Goal: Information Seeking & Learning: Find specific fact

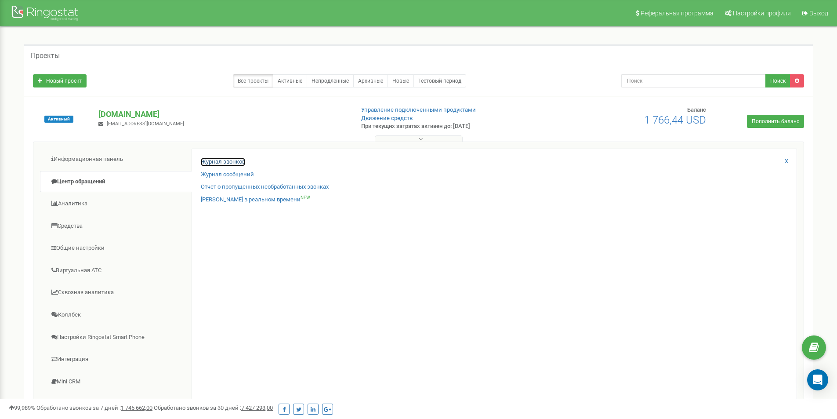
click at [216, 160] on link "Журнал звонков" at bounding box center [223, 162] width 44 height 8
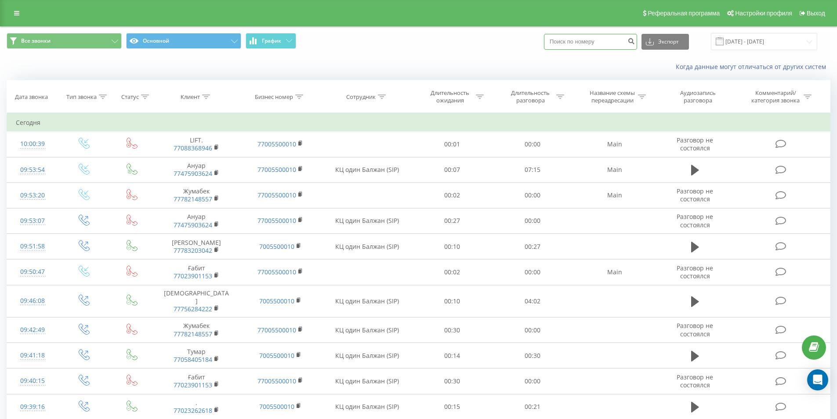
click at [574, 43] on input at bounding box center [590, 42] width 93 height 16
paste input "77473175791"
type input "77473175791"
click at [635, 43] on icon "submit" at bounding box center [630, 39] width 7 height 5
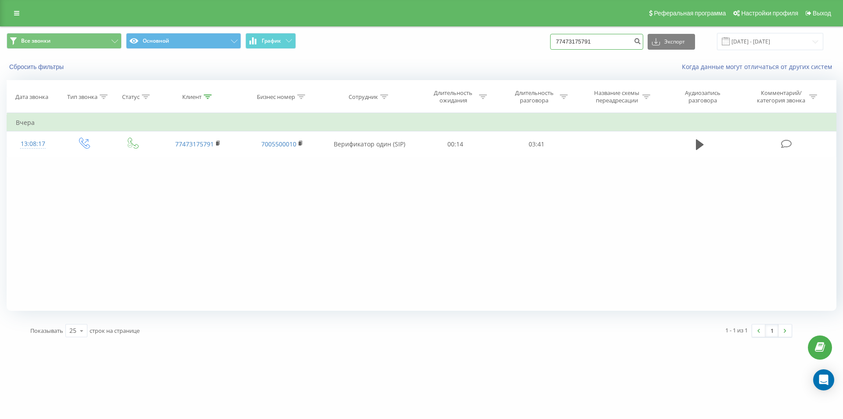
click at [581, 43] on input "77473175791" at bounding box center [596, 42] width 93 height 16
paste input "053181008"
type input "77053181008"
click at [643, 43] on button "submit" at bounding box center [637, 42] width 12 height 16
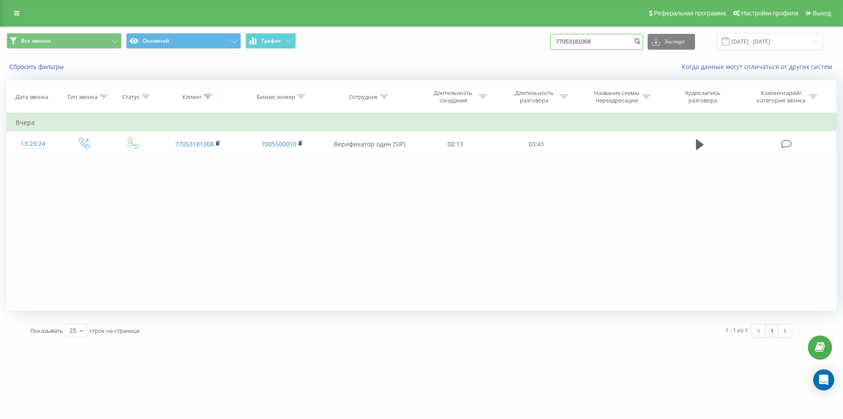
click at [572, 36] on input "77053181008" at bounding box center [596, 42] width 93 height 16
paste input "+7 (747) 867 56 31"
type input "77478675631"
click at [642, 45] on button "submit" at bounding box center [637, 42] width 12 height 16
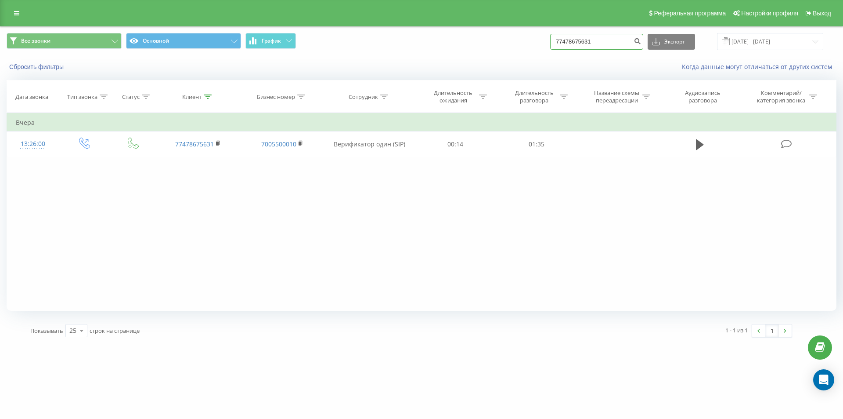
click at [571, 46] on input "77478675631" at bounding box center [596, 42] width 93 height 16
paste input "+7 (777) 851 11 85"
type input "77778511185"
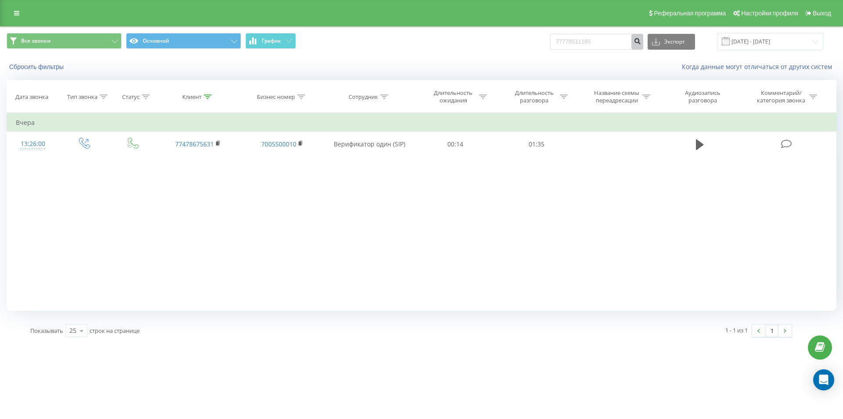
click at [641, 41] on icon "submit" at bounding box center [637, 39] width 7 height 5
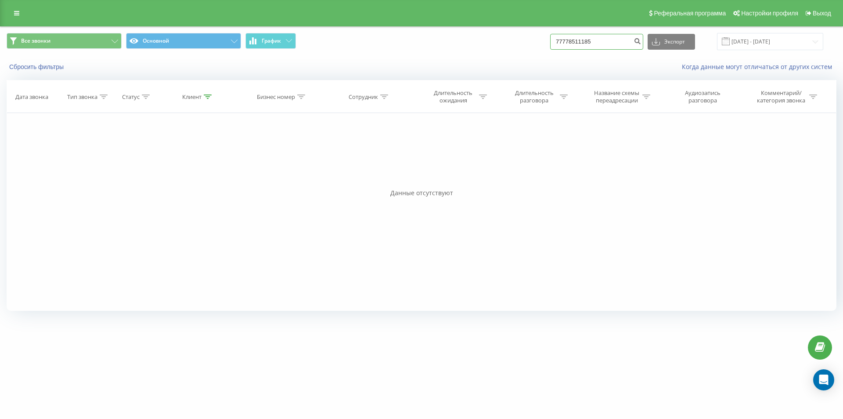
click at [579, 43] on input "77778511185" at bounding box center [596, 42] width 93 height 16
paste input "+7 (705) 150 62 09"
type input "77051506209"
click at [641, 43] on icon "submit" at bounding box center [637, 39] width 7 height 5
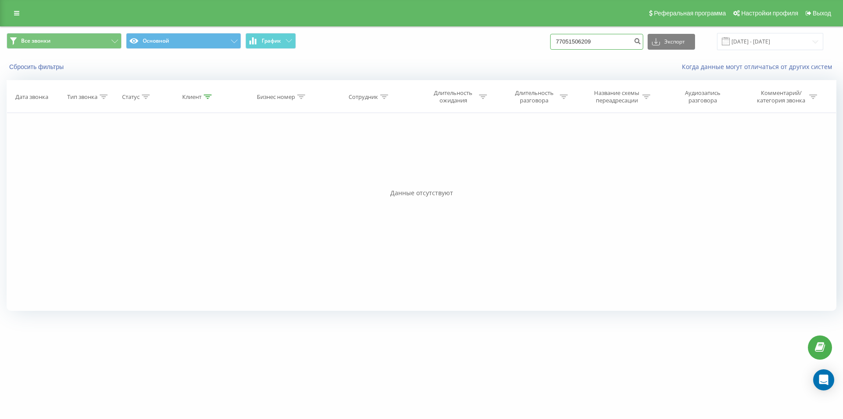
click at [568, 39] on input "77051506209" at bounding box center [596, 42] width 93 height 16
click at [569, 39] on input "77051506209" at bounding box center [596, 42] width 93 height 16
paste input "14737968"
type input "77014737968"
click at [755, 46] on input "[DATE] - [DATE]" at bounding box center [770, 41] width 106 height 17
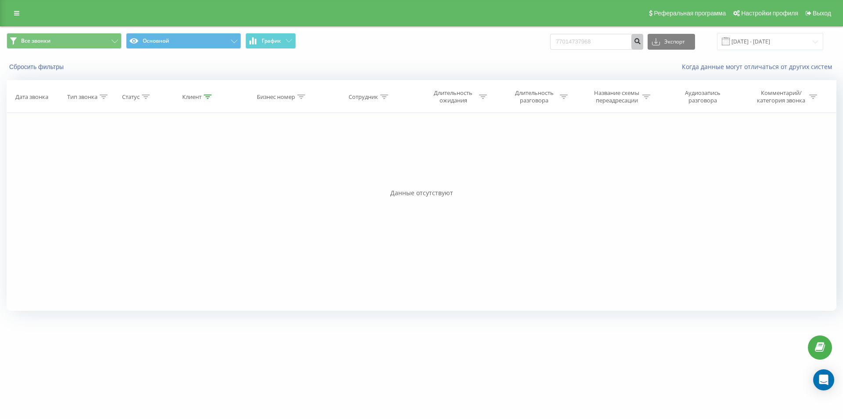
click at [641, 39] on icon "submit" at bounding box center [637, 39] width 7 height 5
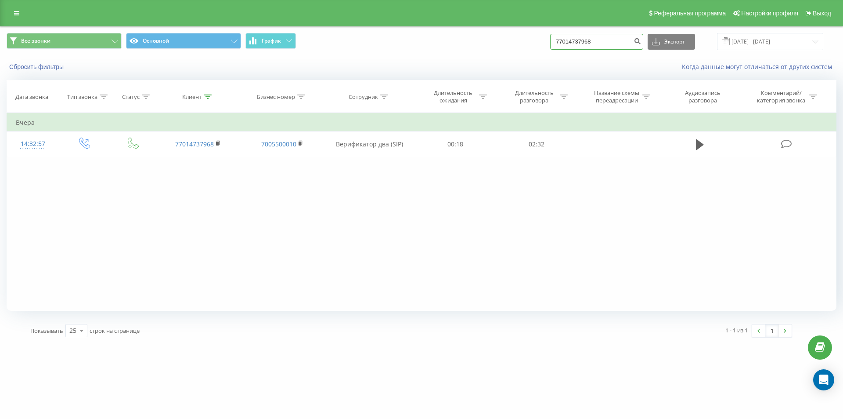
click at [592, 38] on input "77014737968" at bounding box center [596, 42] width 93 height 16
paste input "+7 (747) 682 63 16"
type input "77476826316"
click at [641, 41] on icon "submit" at bounding box center [637, 39] width 7 height 5
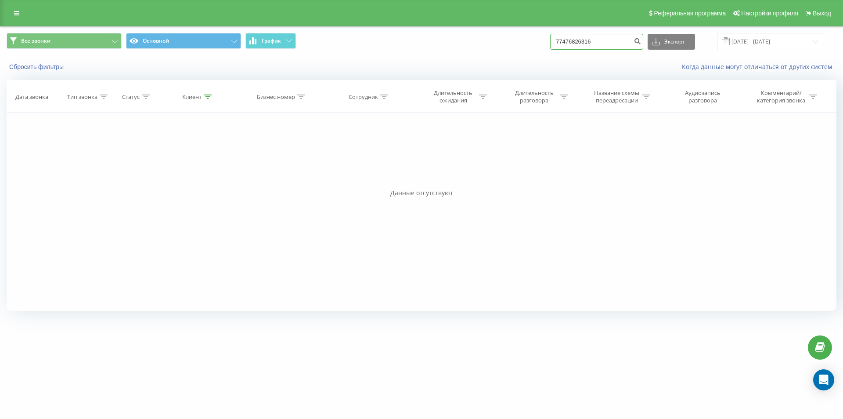
click at [570, 45] on input "77476826316" at bounding box center [596, 42] width 93 height 16
paste input "+7 (701) 385 21 62"
type input "77013852162"
click at [643, 47] on button "submit" at bounding box center [637, 42] width 12 height 16
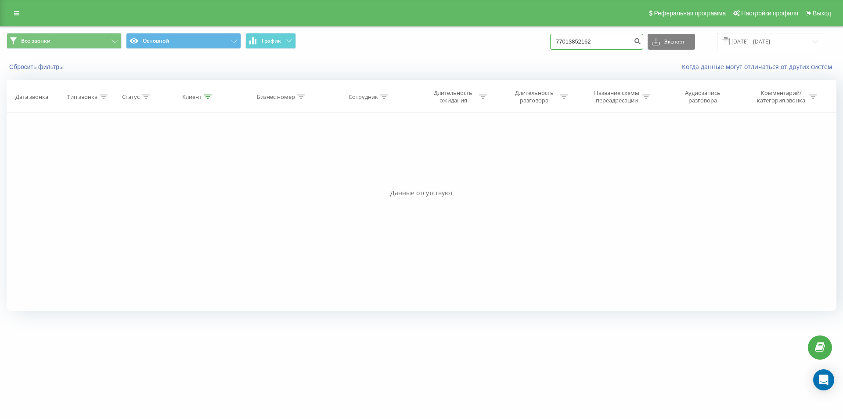
click at [574, 41] on input "77013852162" at bounding box center [596, 42] width 93 height 16
paste input "+7 (775) 122 22 61"
type input "77751222261"
click at [641, 42] on icon "submit" at bounding box center [637, 39] width 7 height 5
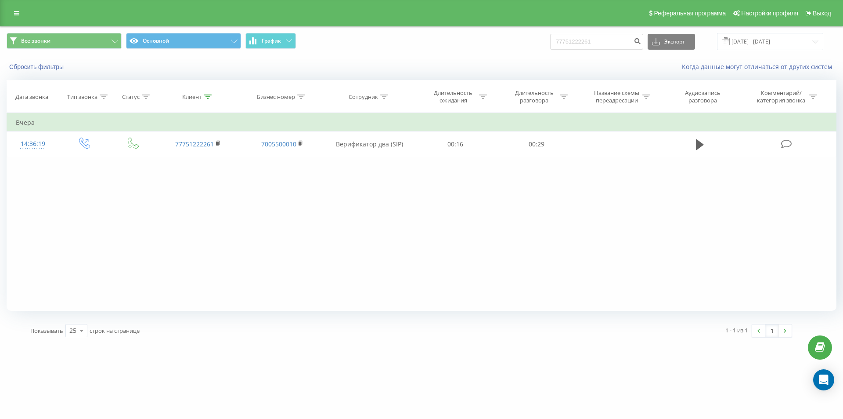
drag, startPoint x: 17, startPoint y: 11, endPoint x: 22, endPoint y: 18, distance: 8.7
click at [17, 10] on icon at bounding box center [16, 13] width 5 height 6
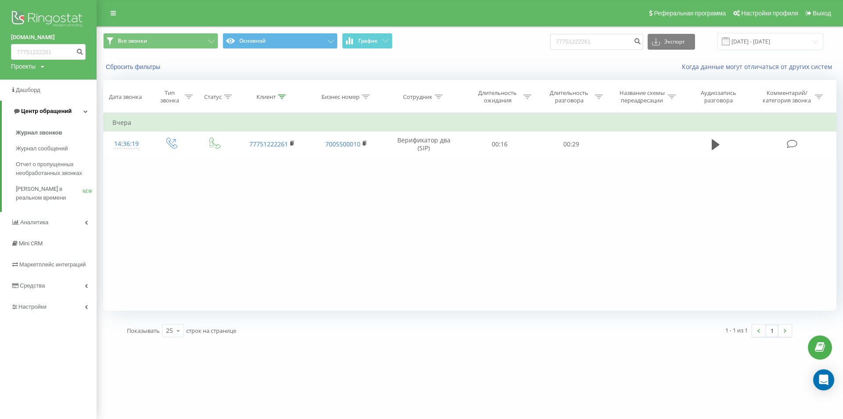
click at [36, 106] on link "Центр обращений" at bounding box center [49, 111] width 95 height 21
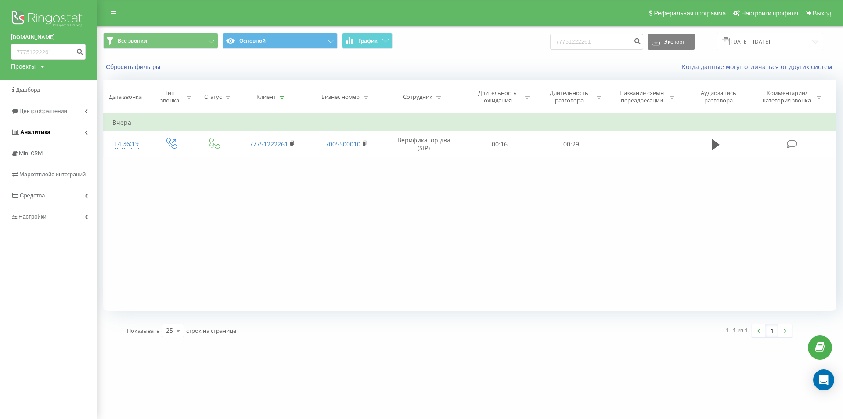
click at [41, 129] on span "Аналитика" at bounding box center [31, 132] width 40 height 9
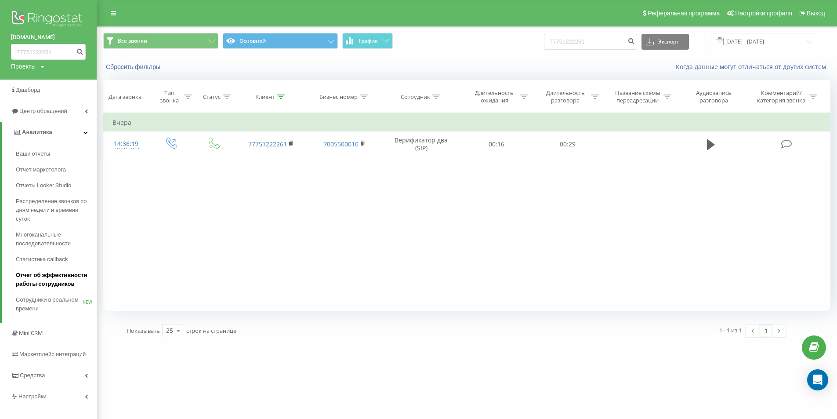
click at [55, 274] on span "Отчет об эффективности работы сотрудников" at bounding box center [54, 280] width 76 height 18
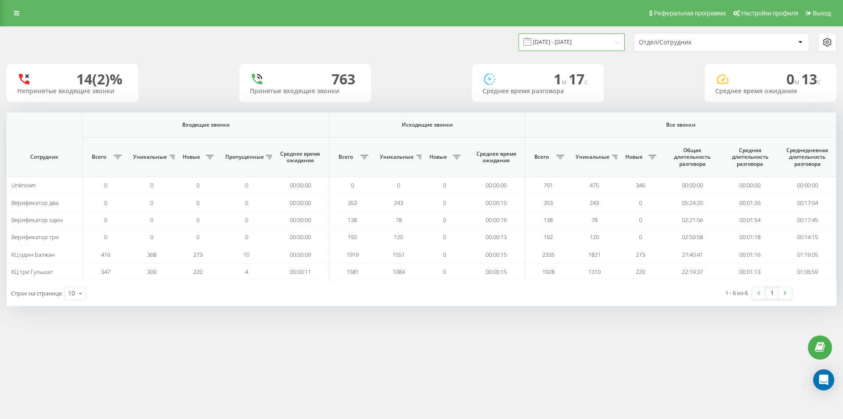
click at [590, 43] on input "[DATE] - [DATE]" at bounding box center [572, 41] width 106 height 17
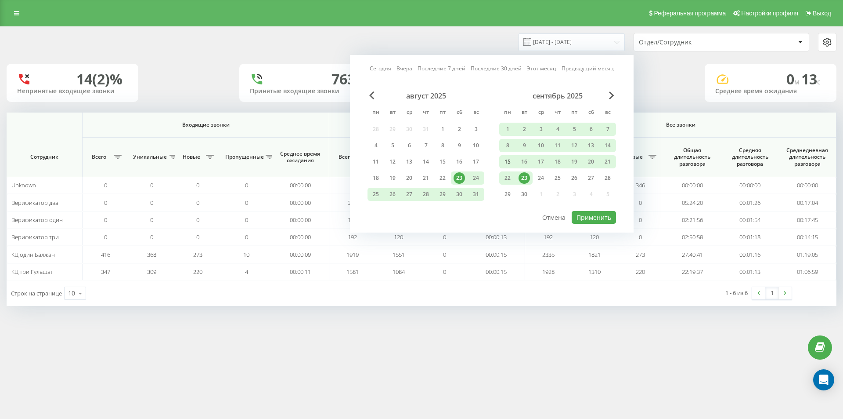
click at [509, 163] on div "15" at bounding box center [507, 161] width 11 height 11
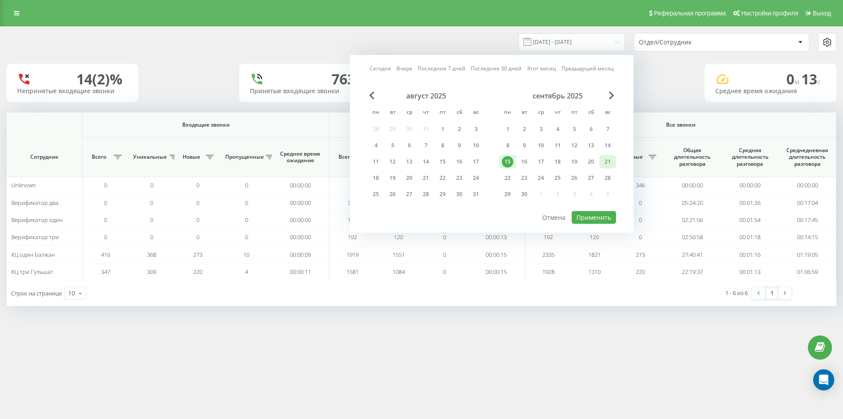
click at [608, 162] on div "21" at bounding box center [607, 161] width 11 height 11
click at [607, 216] on button "Применить" at bounding box center [594, 217] width 44 height 13
type input "15.09.2025 - 21.09.2025"
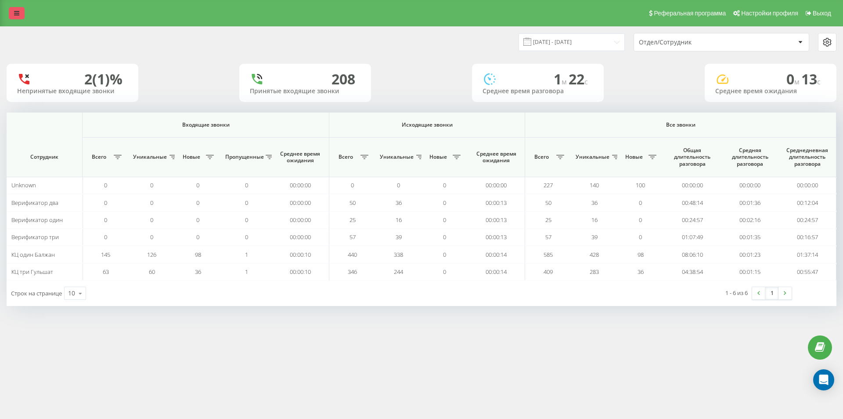
click at [14, 15] on icon at bounding box center [16, 13] width 5 height 6
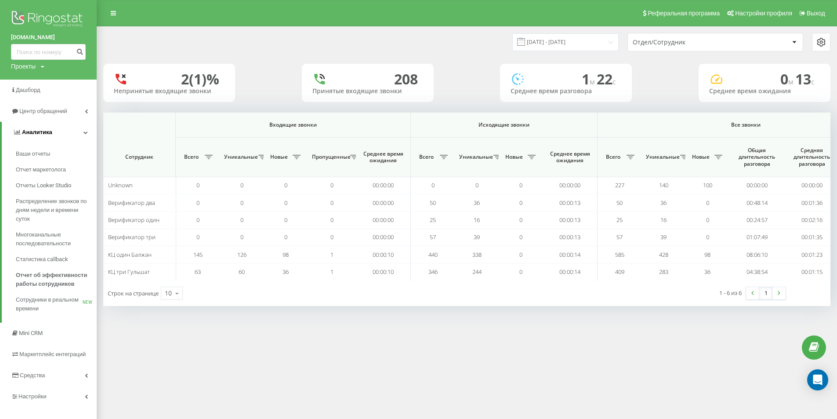
click at [46, 130] on span "Аналитика" at bounding box center [37, 132] width 30 height 7
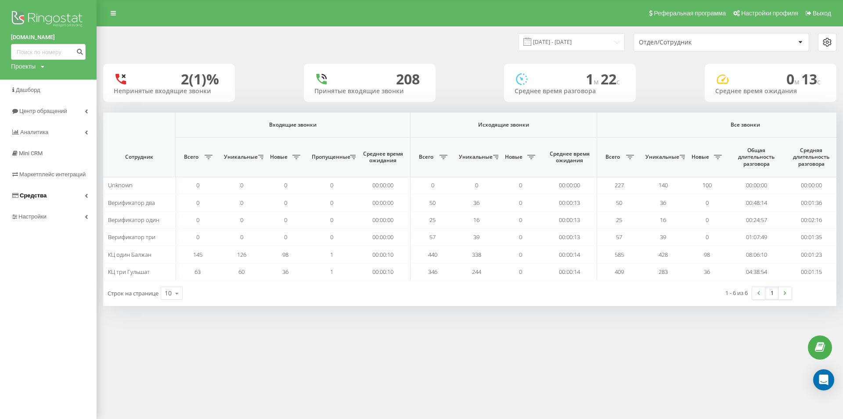
click at [51, 195] on link "Средства" at bounding box center [48, 195] width 97 height 21
click at [51, 195] on link "Средства" at bounding box center [49, 195] width 95 height 21
click at [53, 114] on span "Центр обращений" at bounding box center [44, 111] width 51 height 7
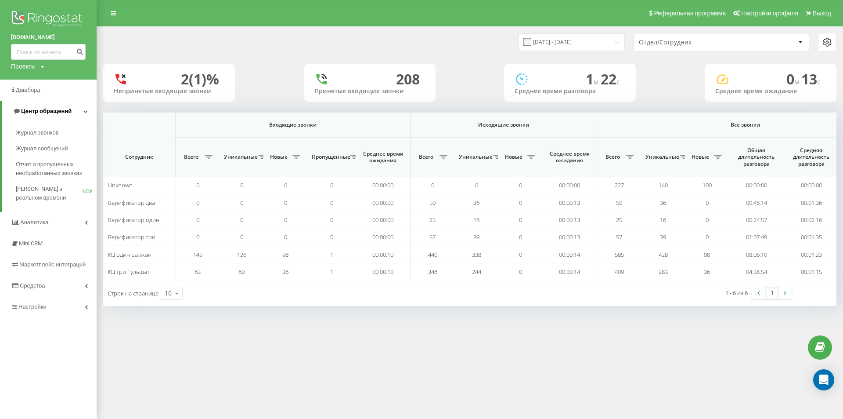
click at [53, 114] on span "Центр обращений" at bounding box center [46, 111] width 51 height 7
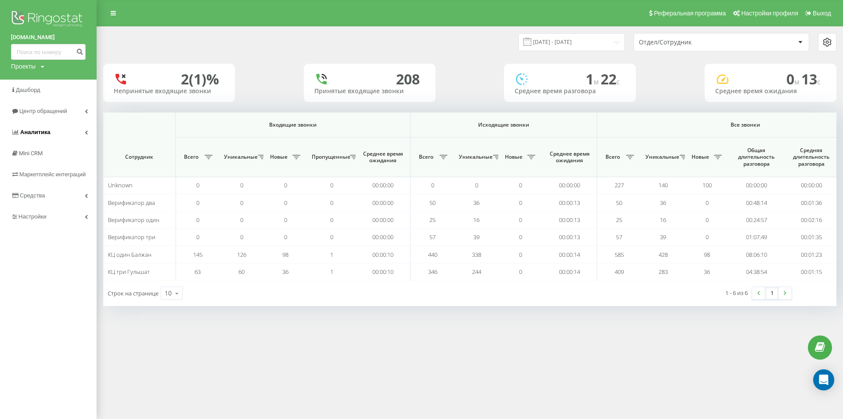
click at [51, 130] on link "Аналитика" at bounding box center [48, 132] width 97 height 21
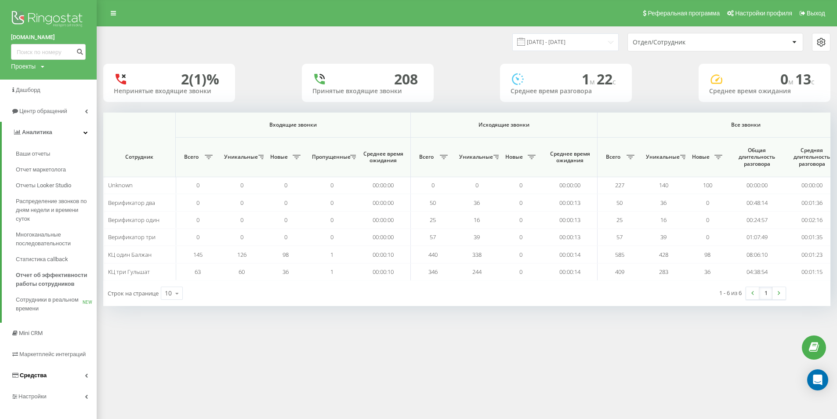
drag, startPoint x: 51, startPoint y: 131, endPoint x: 55, endPoint y: 206, distance: 74.8
click at [51, 131] on link "Аналитика" at bounding box center [49, 132] width 95 height 21
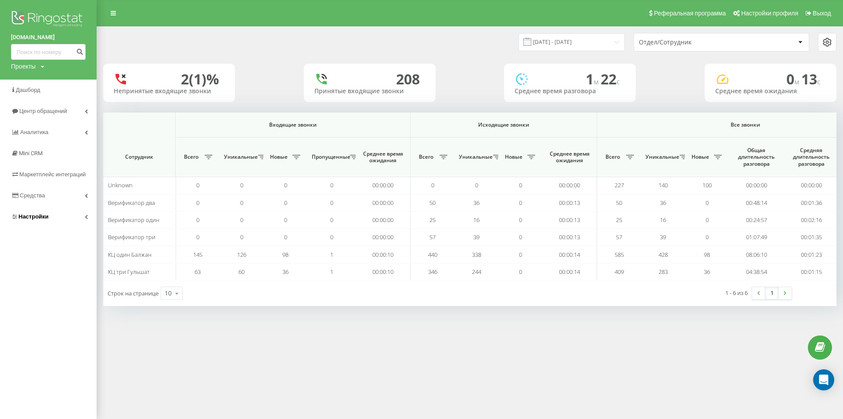
click at [43, 213] on span "Настройки" at bounding box center [30, 216] width 38 height 9
click at [47, 214] on span "Настройки" at bounding box center [35, 216] width 30 height 7
click at [37, 111] on span "Центр обращений" at bounding box center [44, 111] width 51 height 7
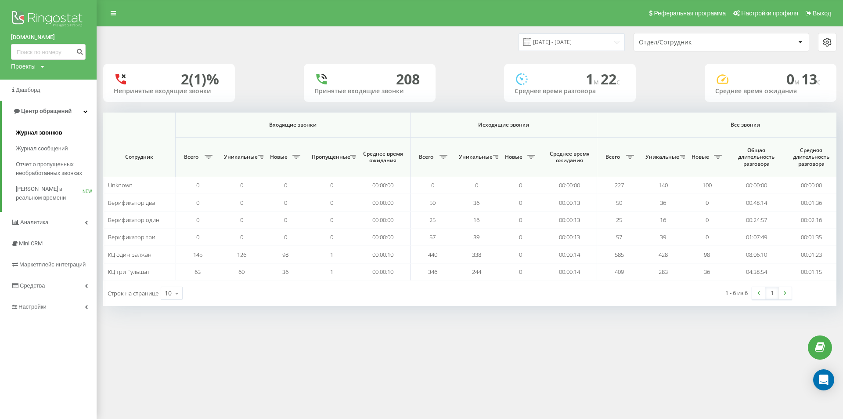
click at [54, 129] on span "Журнал звонков" at bounding box center [39, 132] width 46 height 9
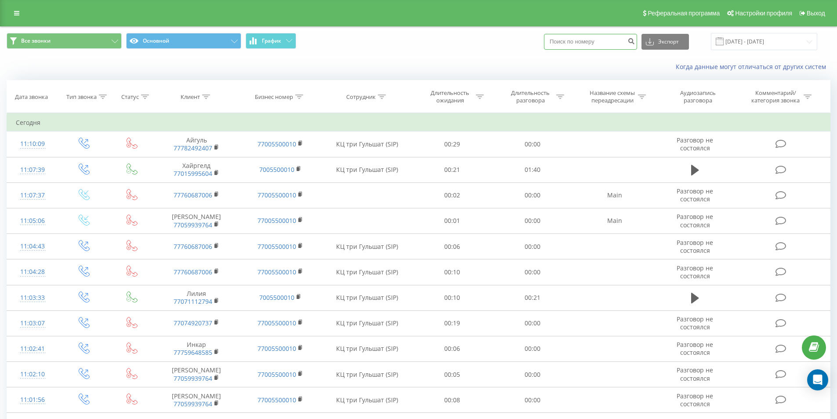
click at [595, 42] on input at bounding box center [590, 42] width 93 height 16
paste input "77474446090"
type input "77474446090"
click at [635, 42] on icon "submit" at bounding box center [630, 39] width 7 height 5
